Goal: Book appointment/travel/reservation

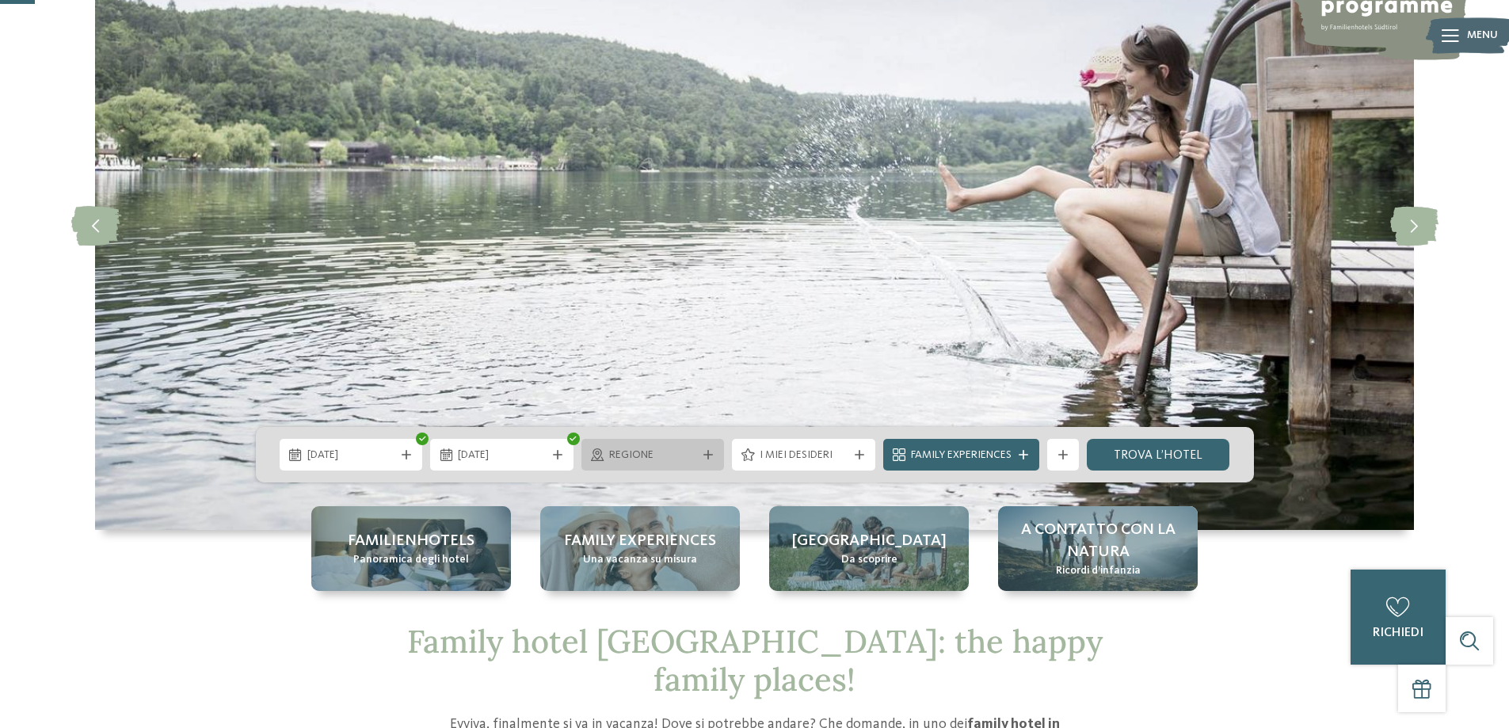
scroll to position [158, 0]
click at [679, 456] on span "Regione" at bounding box center [653, 456] width 88 height 16
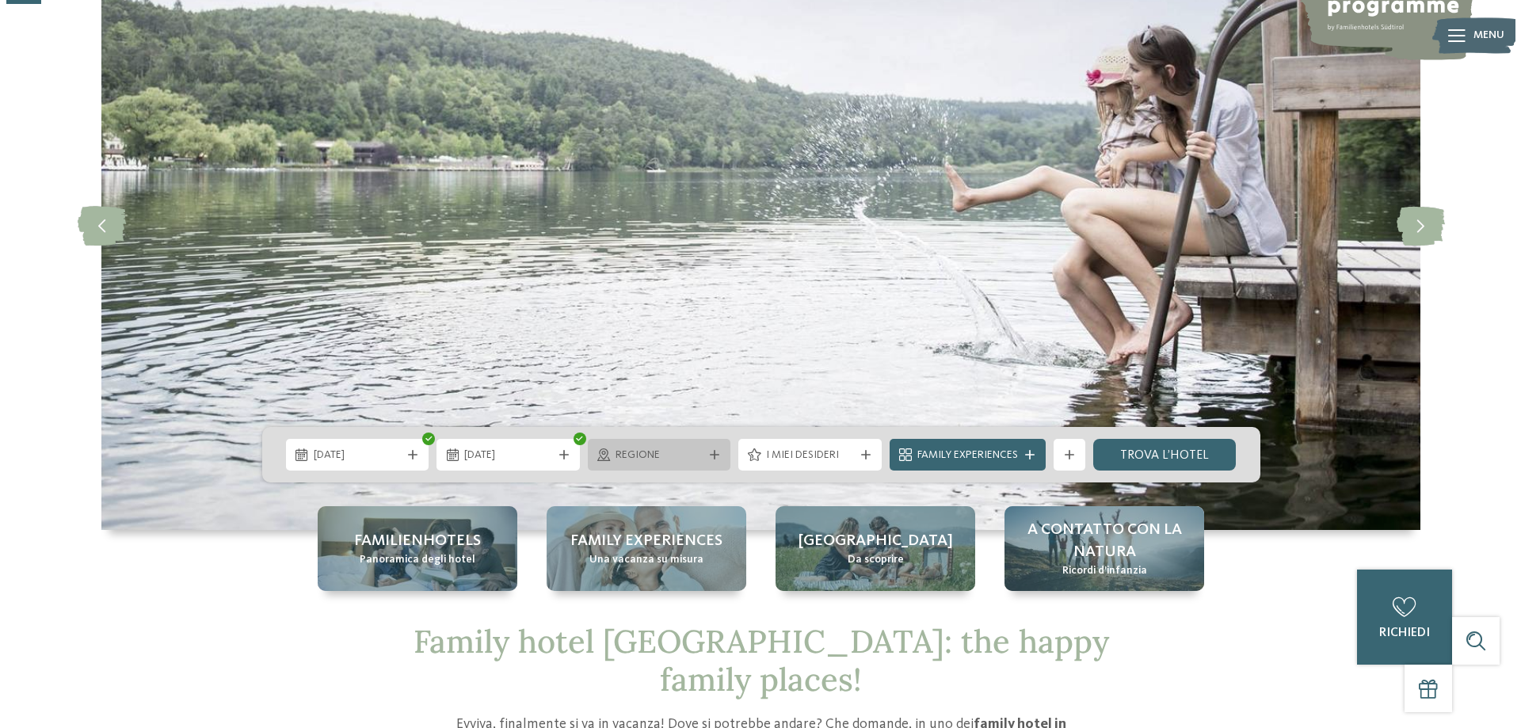
scroll to position [0, 0]
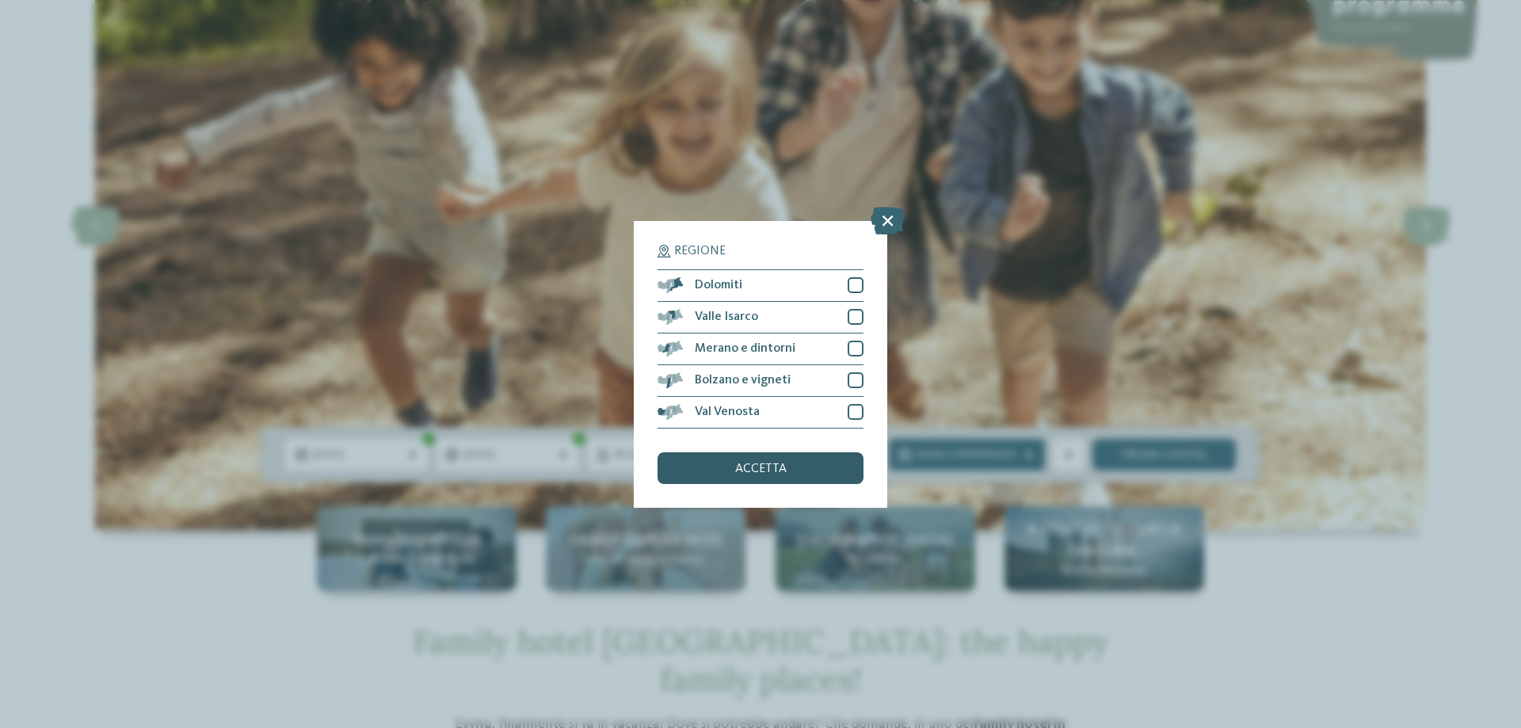
click at [751, 467] on span "accetta" at bounding box center [760, 469] width 51 height 13
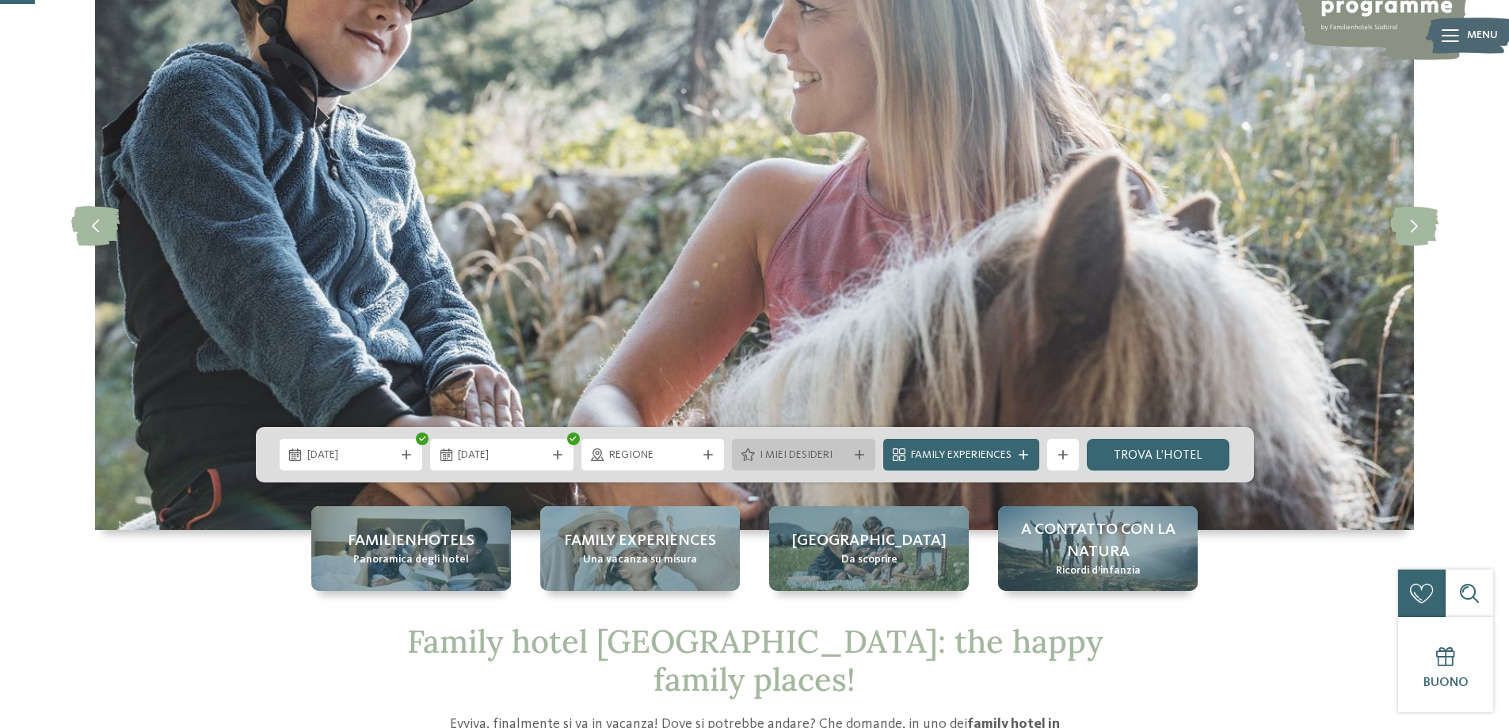
click at [843, 458] on span "I miei desideri" at bounding box center [804, 456] width 88 height 16
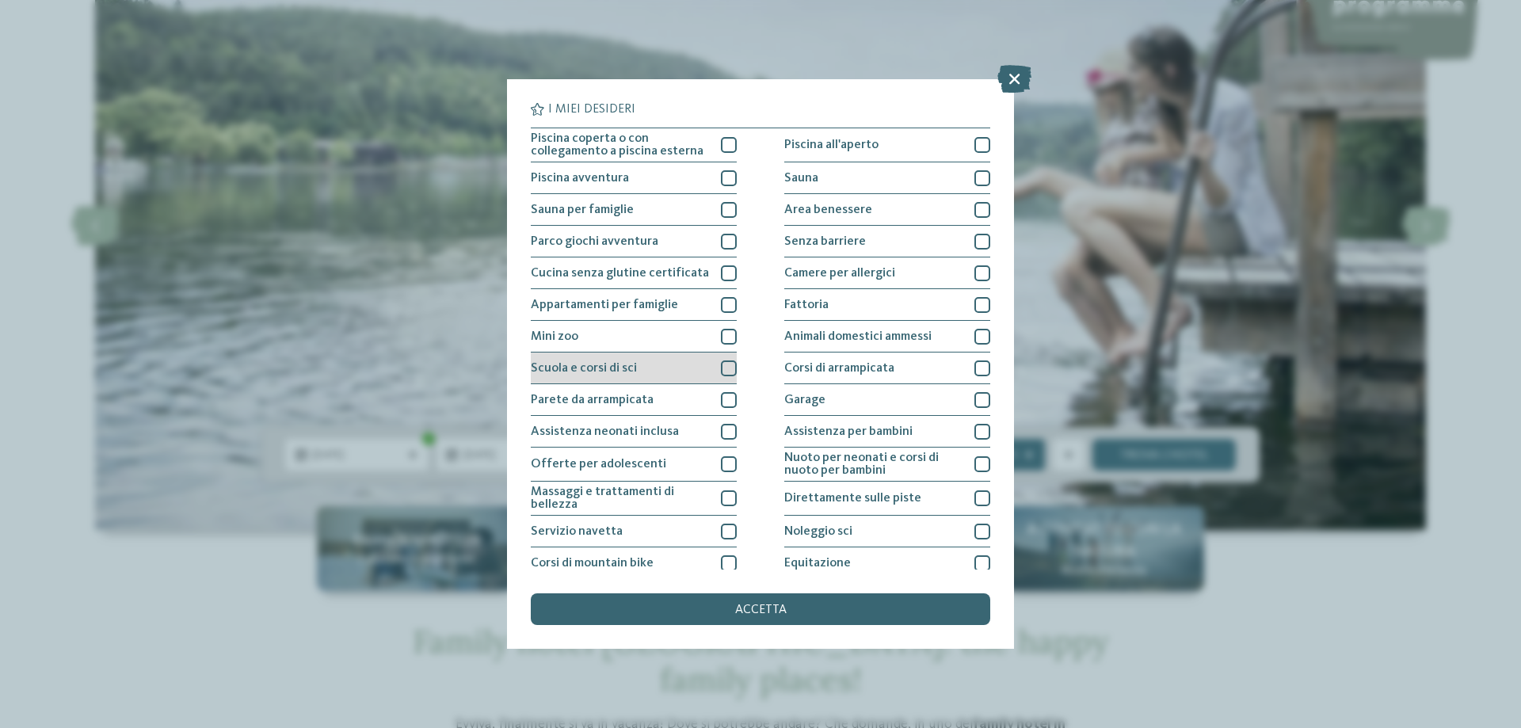
click at [723, 364] on div at bounding box center [729, 368] width 16 height 16
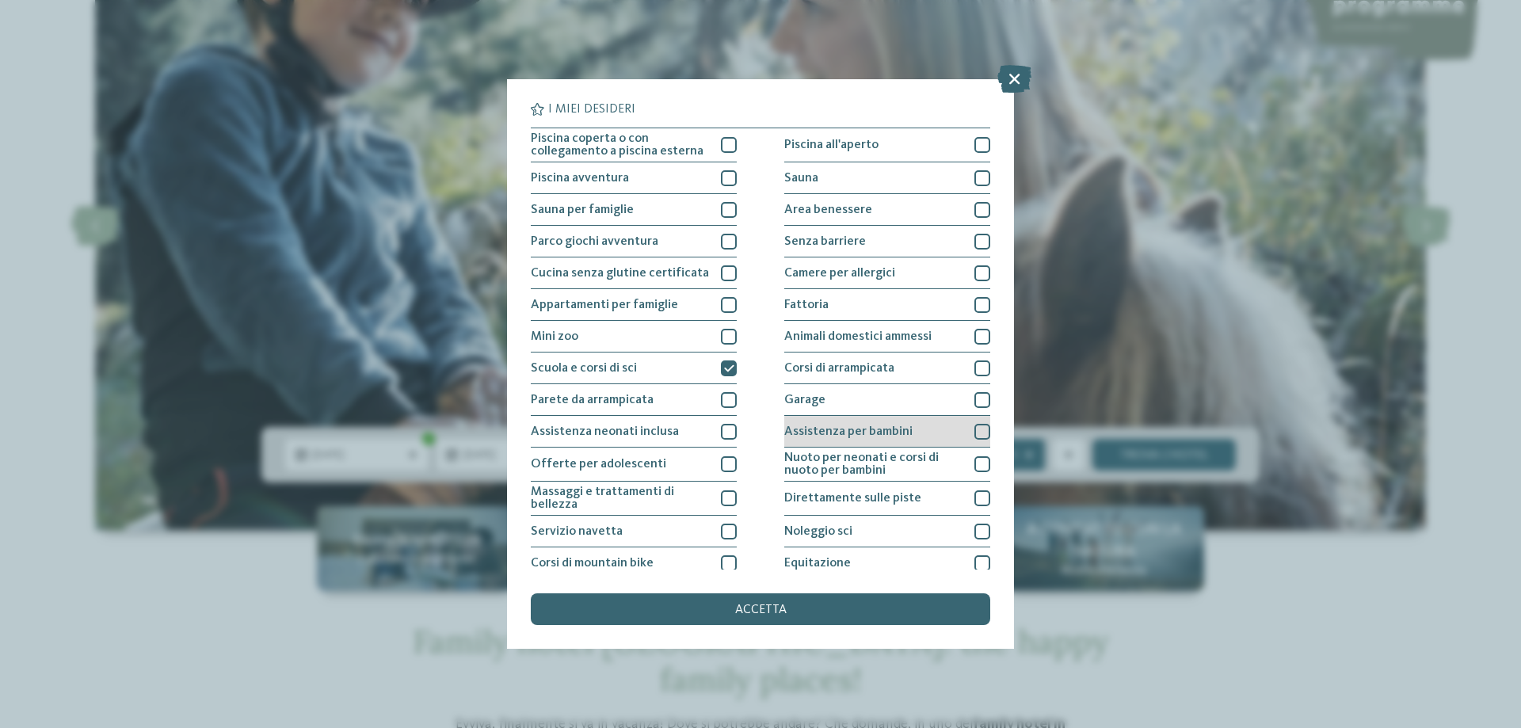
scroll to position [79, 0]
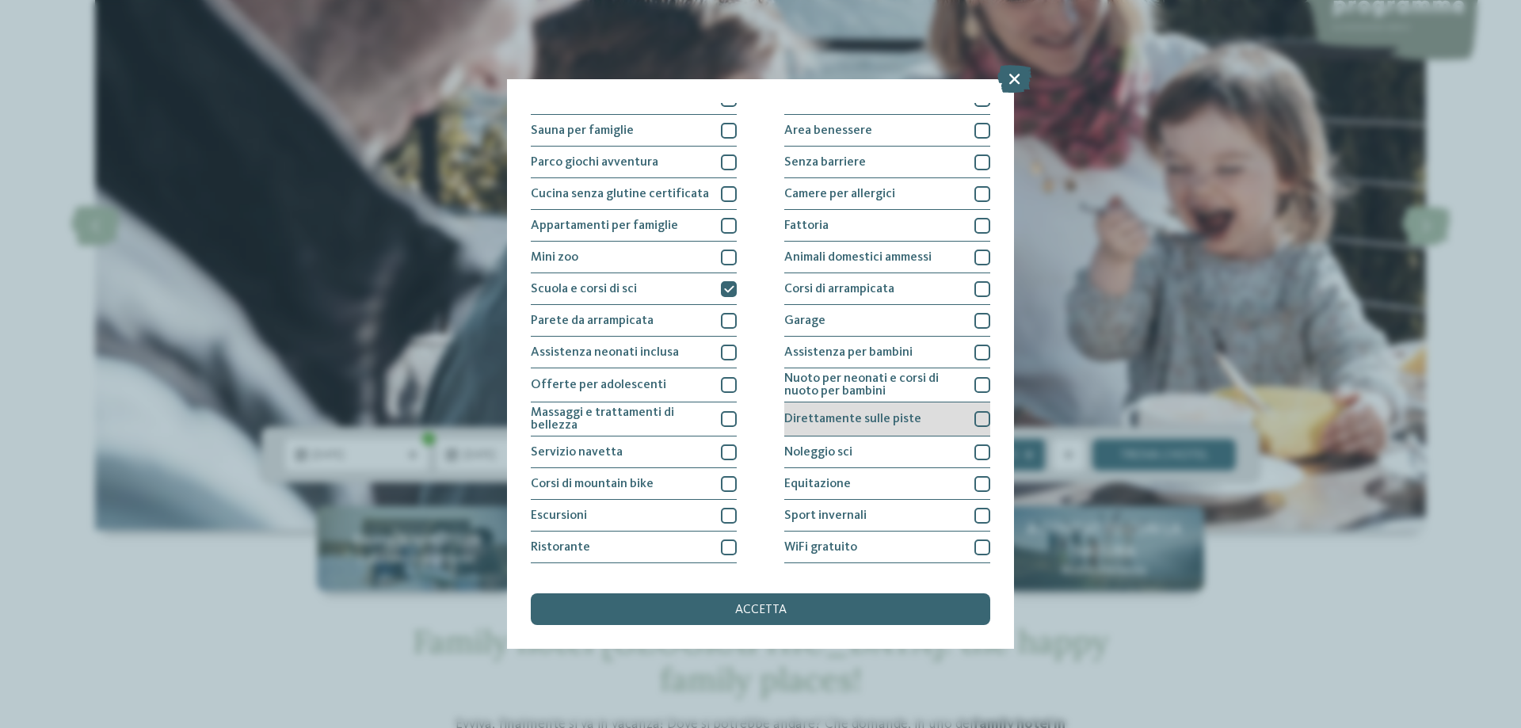
click at [978, 418] on div at bounding box center [982, 419] width 16 height 16
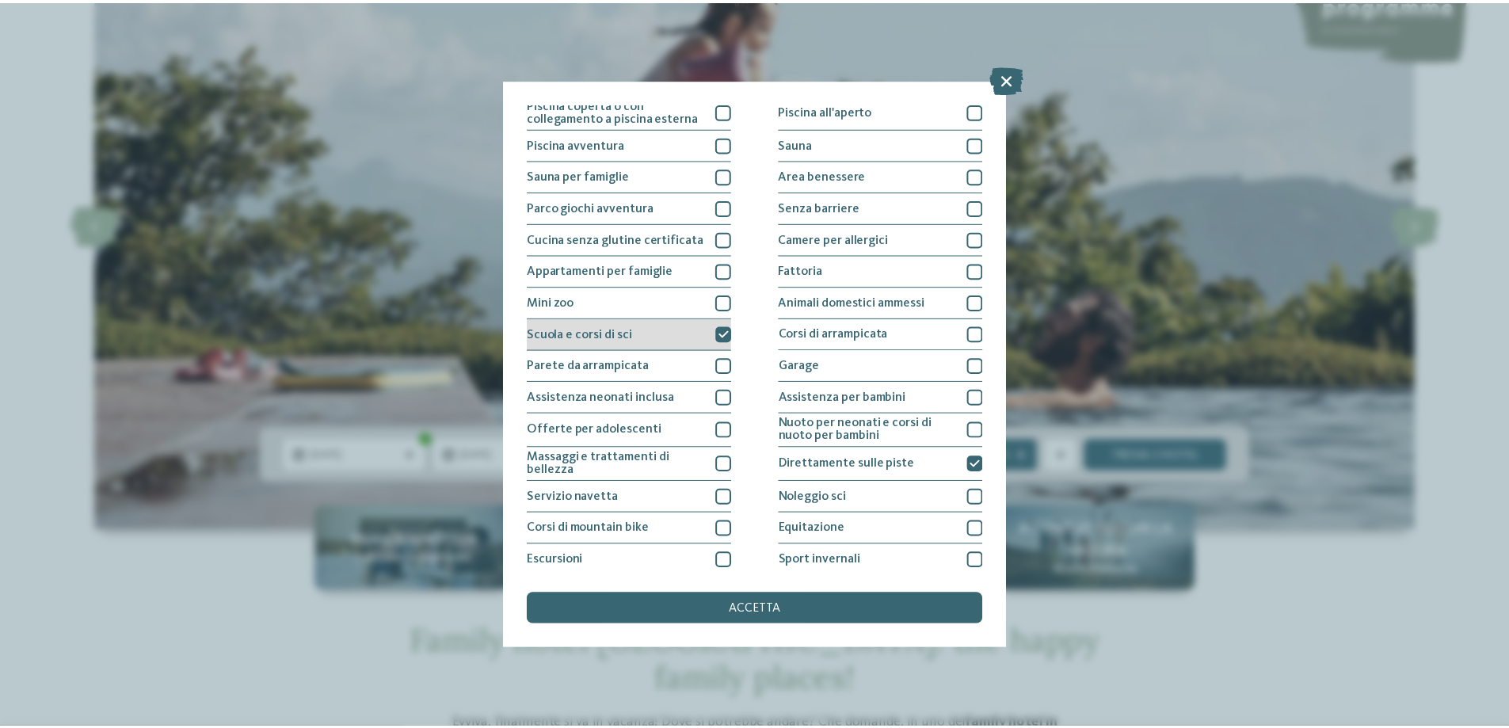
scroll to position [0, 0]
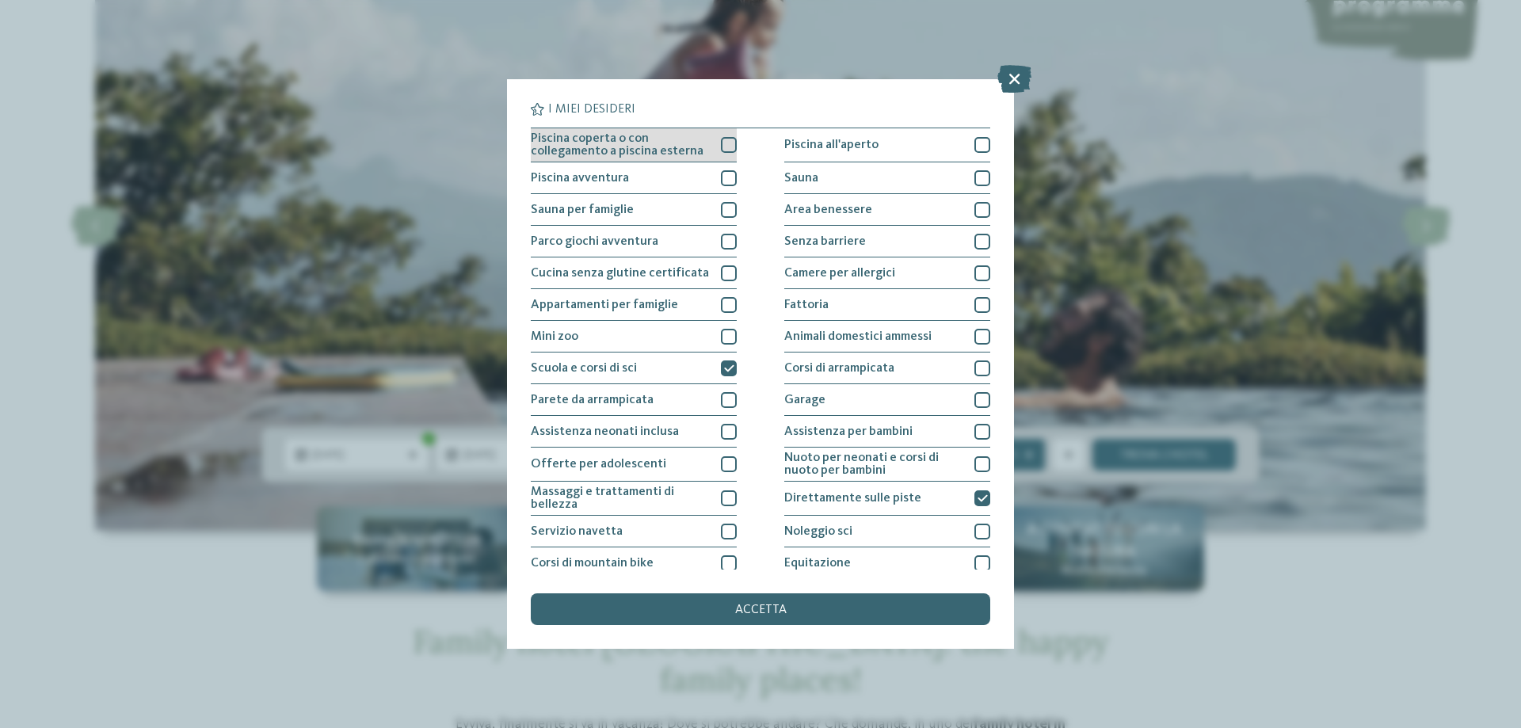
click at [727, 144] on div at bounding box center [729, 145] width 16 height 16
click at [762, 612] on span "accetta" at bounding box center [760, 610] width 51 height 13
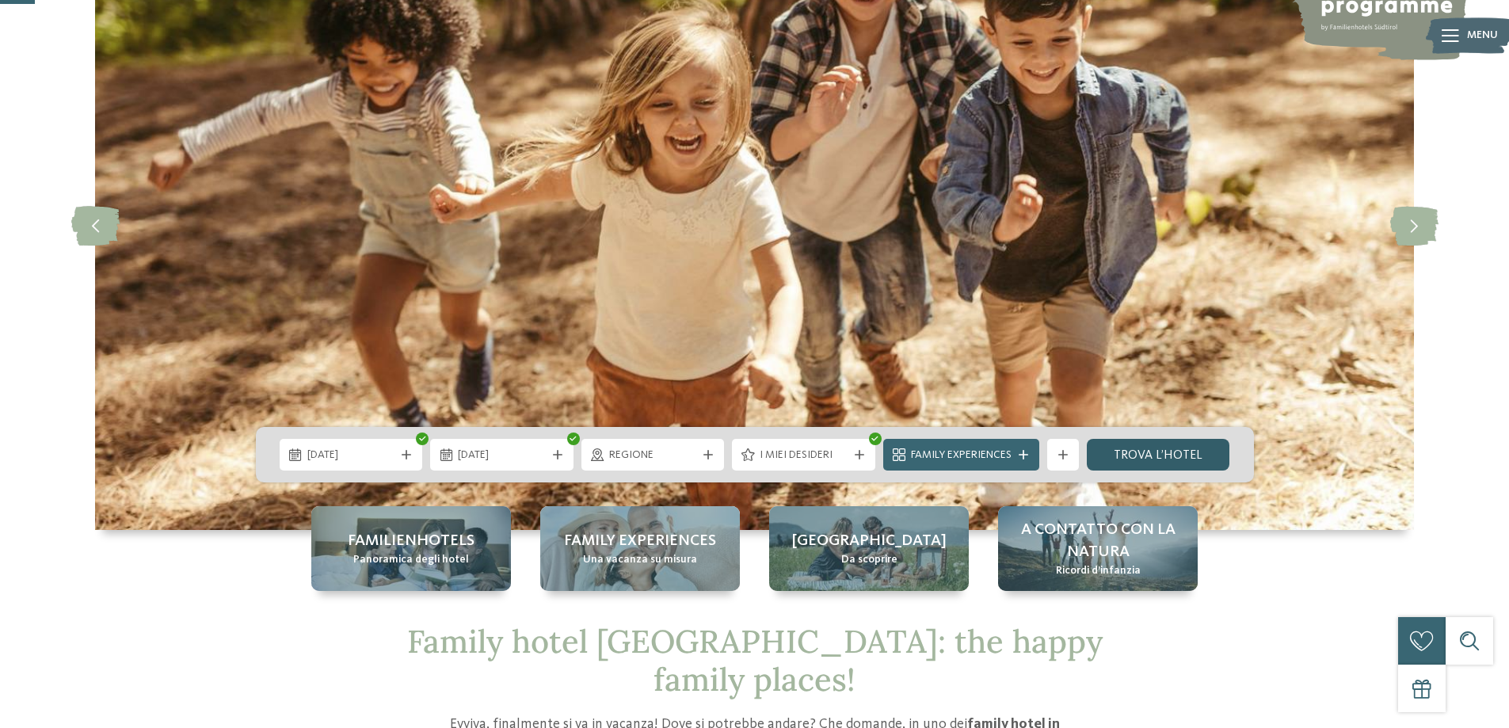
click at [1140, 449] on link "trova l’hotel" at bounding box center [1158, 455] width 143 height 32
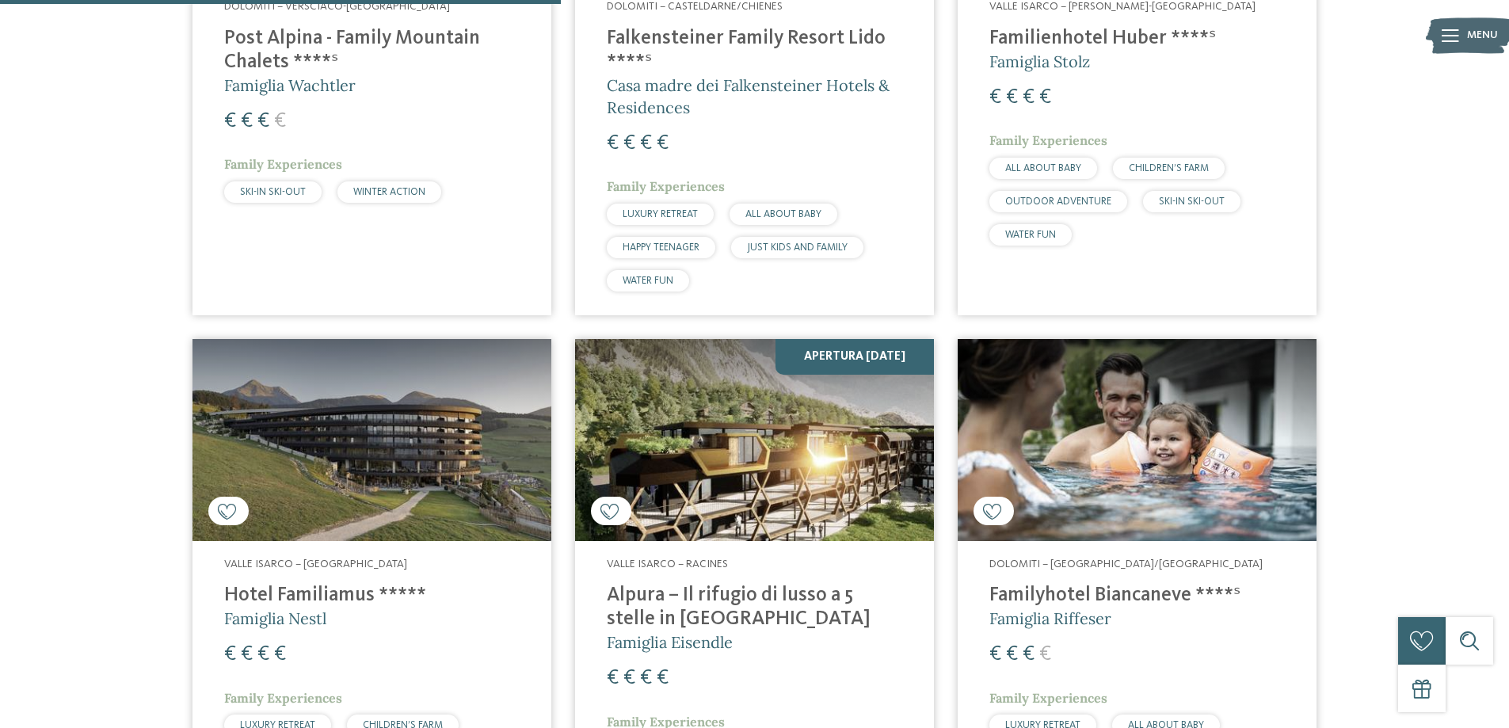
scroll to position [995, 0]
